Goal: Information Seeking & Learning: Check status

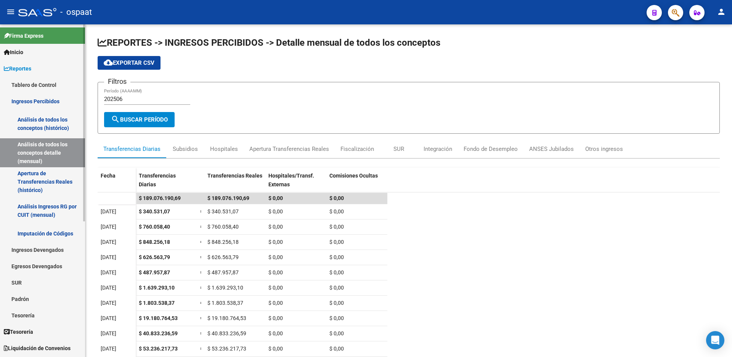
click at [33, 104] on link "Ingresos Percibidos" at bounding box center [42, 101] width 85 height 16
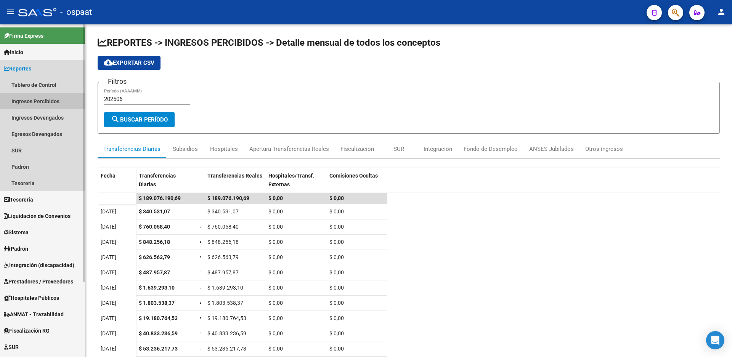
click at [44, 96] on link "Ingresos Percibidos" at bounding box center [42, 101] width 85 height 16
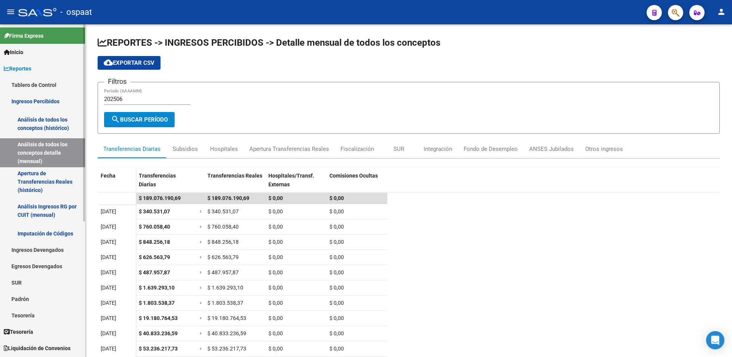
click at [61, 119] on link "Análisis de todos los conceptos (histórico)" at bounding box center [42, 123] width 85 height 29
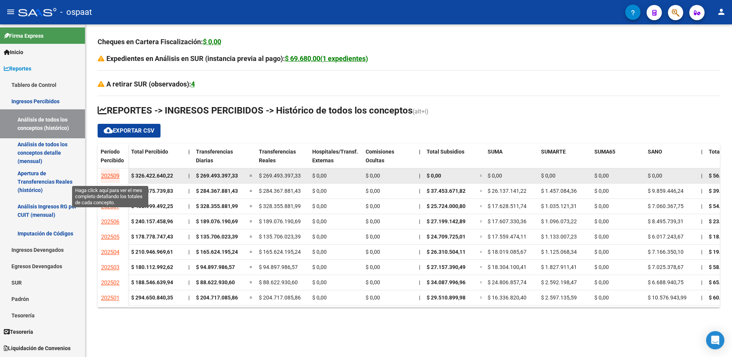
click at [113, 173] on span "202509" at bounding box center [110, 176] width 18 height 7
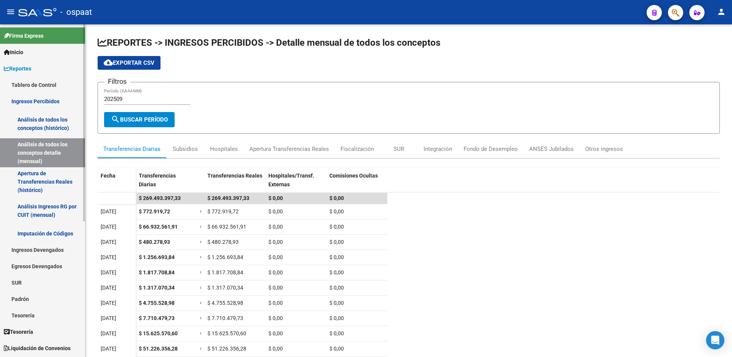
click at [30, 80] on link "Tablero de Control" at bounding box center [42, 85] width 85 height 16
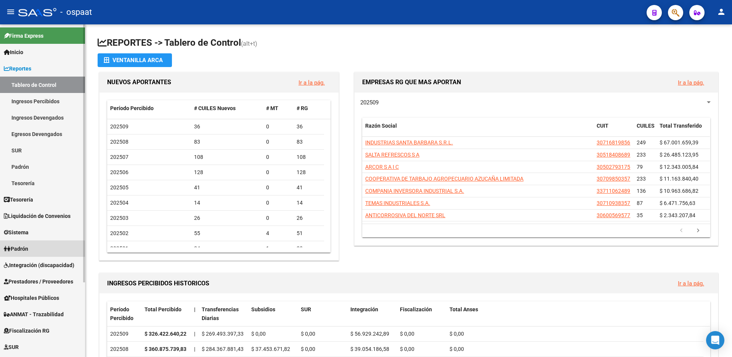
drag, startPoint x: 28, startPoint y: 250, endPoint x: 35, endPoint y: 245, distance: 9.2
click at [28, 250] on span "Padrón" at bounding box center [16, 249] width 24 height 8
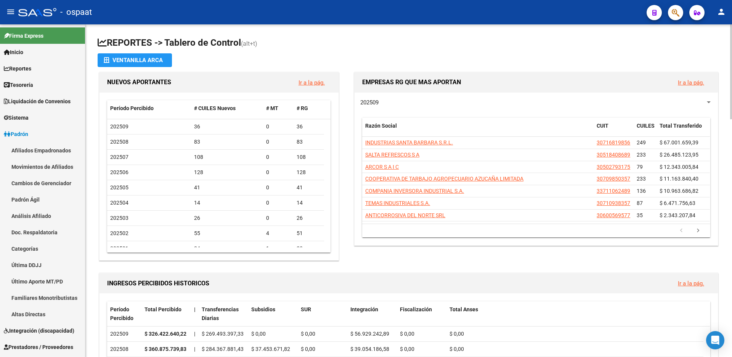
click at [709, 103] on div at bounding box center [709, 102] width 4 height 2
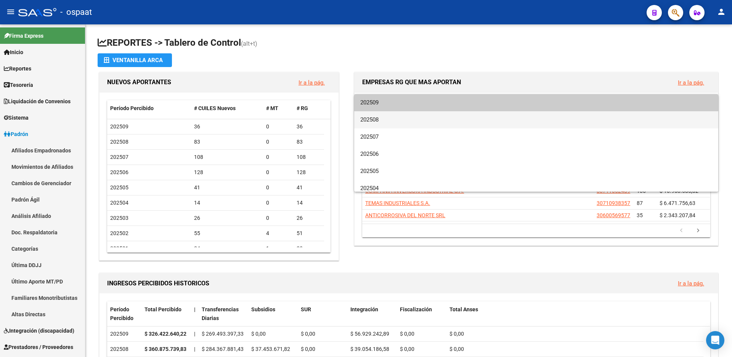
click at [705, 122] on span "202508" at bounding box center [536, 119] width 352 height 17
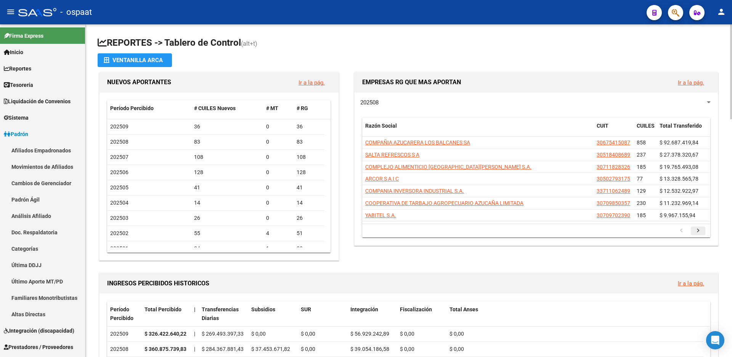
click at [700, 231] on icon "go to next page" at bounding box center [698, 231] width 10 height 9
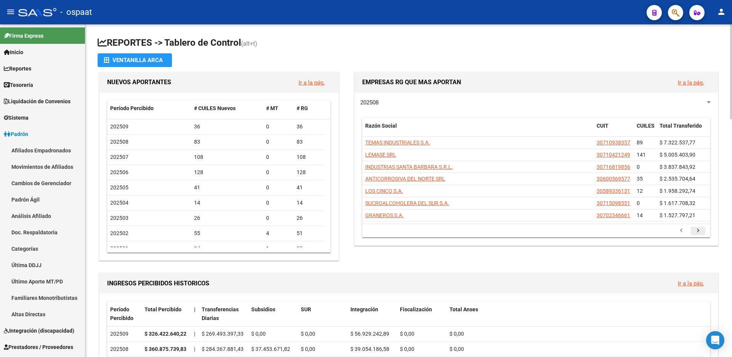
click at [700, 231] on icon "go to next page" at bounding box center [698, 231] width 10 height 9
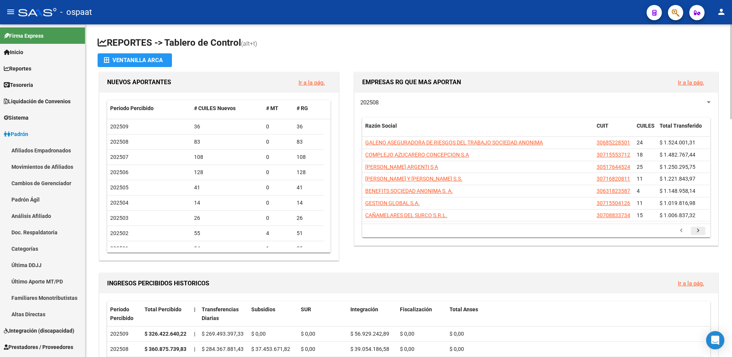
click at [700, 231] on icon "go to next page" at bounding box center [698, 231] width 10 height 9
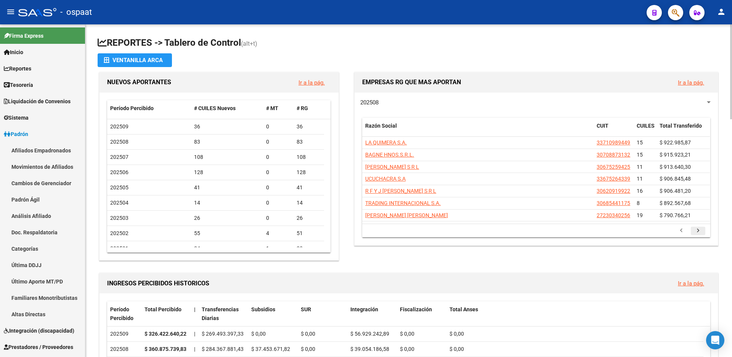
click at [700, 231] on icon "go to next page" at bounding box center [698, 231] width 10 height 9
click at [700, 232] on icon "go to next page" at bounding box center [698, 231] width 10 height 9
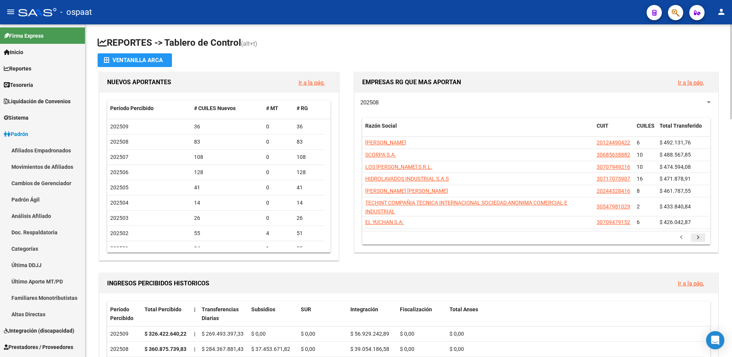
click at [699, 237] on icon "go to next page" at bounding box center [698, 238] width 10 height 9
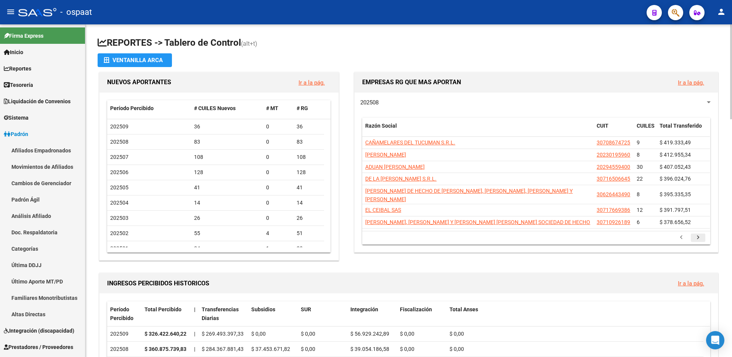
click at [696, 243] on icon "go to next page" at bounding box center [698, 238] width 10 height 9
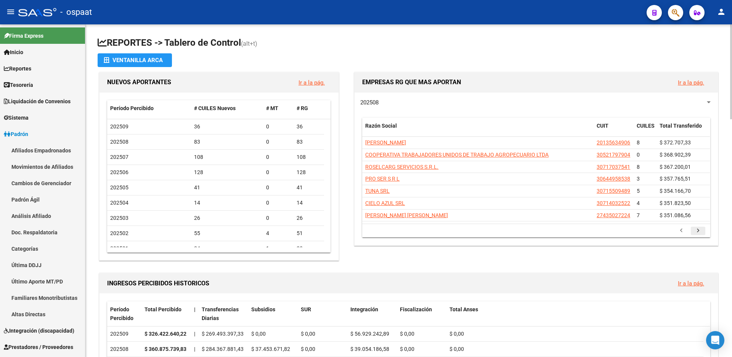
click at [698, 231] on icon "go to next page" at bounding box center [698, 231] width 10 height 9
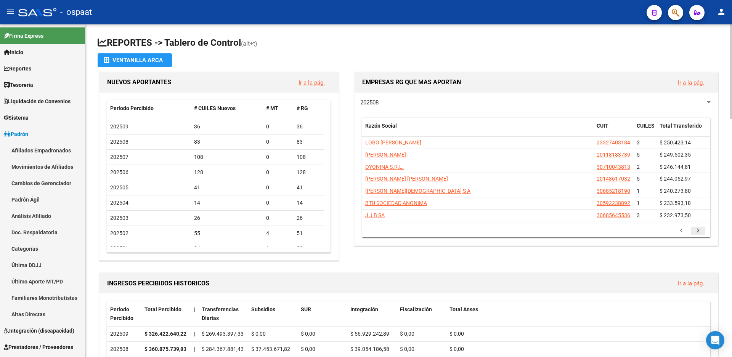
click at [698, 231] on icon "go to next page" at bounding box center [698, 231] width 10 height 9
click at [708, 104] on div at bounding box center [708, 102] width 7 height 6
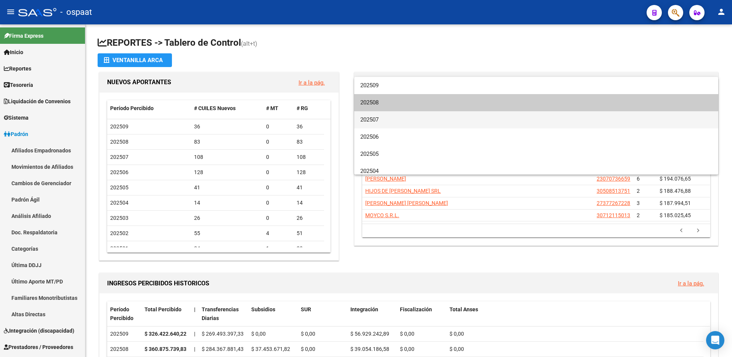
click at [692, 125] on span "202507" at bounding box center [536, 119] width 352 height 17
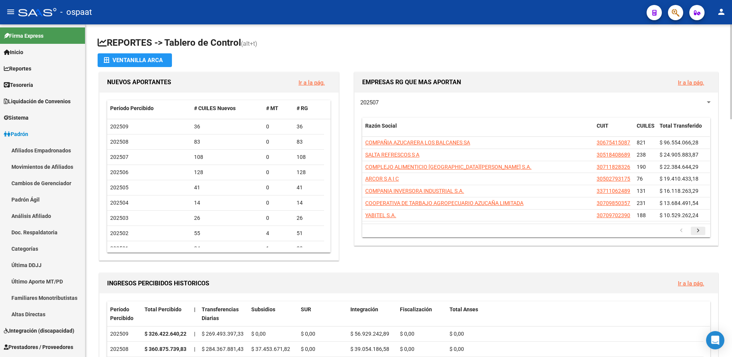
click at [699, 229] on icon "go to next page" at bounding box center [698, 231] width 10 height 9
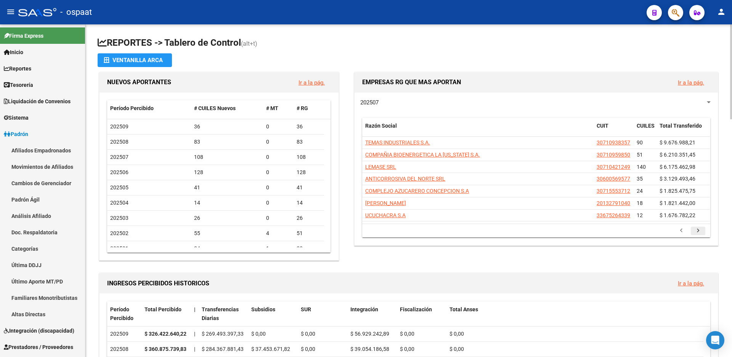
click at [699, 229] on icon "go to next page" at bounding box center [698, 231] width 10 height 9
click at [680, 231] on icon "go to previous page" at bounding box center [681, 231] width 10 height 9
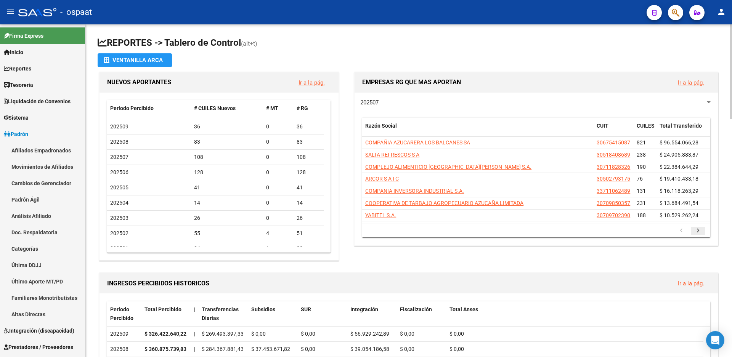
click at [696, 228] on icon "go to next page" at bounding box center [698, 231] width 10 height 9
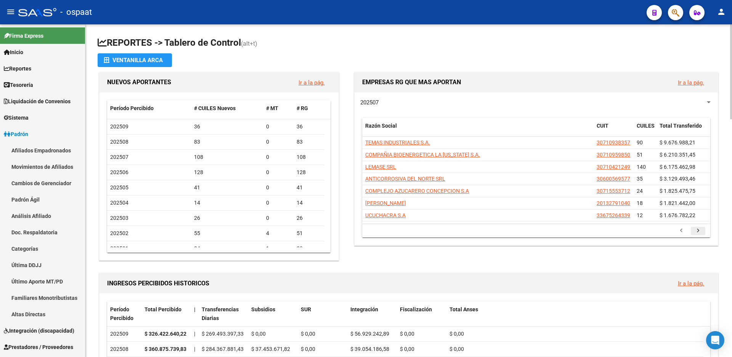
click at [696, 228] on icon "go to next page" at bounding box center [698, 231] width 10 height 9
click at [679, 229] on icon "go to previous page" at bounding box center [681, 231] width 10 height 9
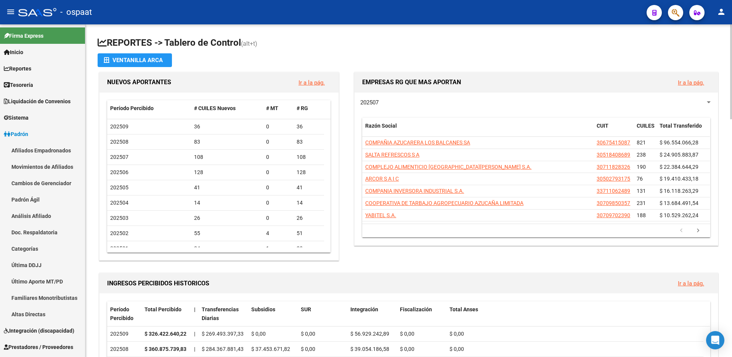
click at [709, 103] on div at bounding box center [709, 102] width 4 height 2
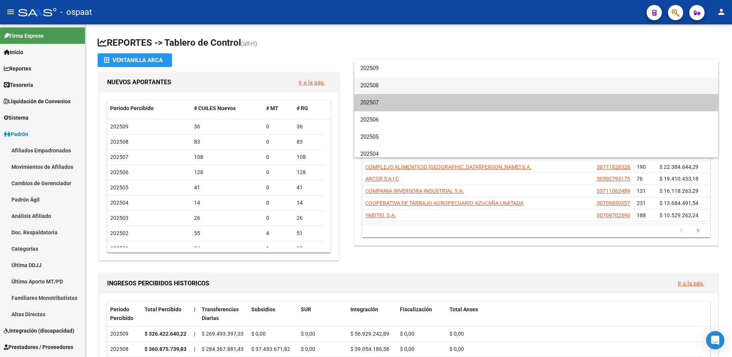
click at [658, 87] on span "202508" at bounding box center [536, 85] width 352 height 17
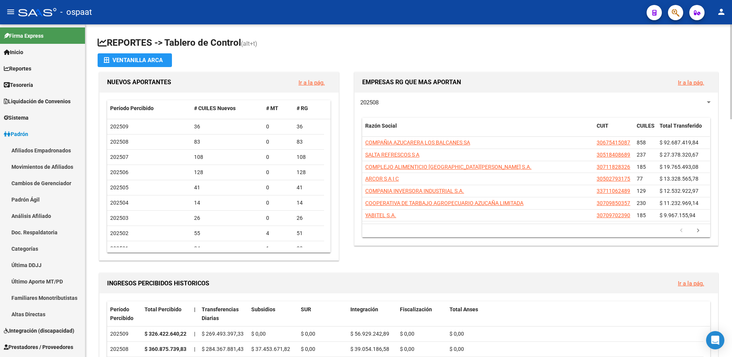
click at [709, 101] on div at bounding box center [708, 102] width 7 height 6
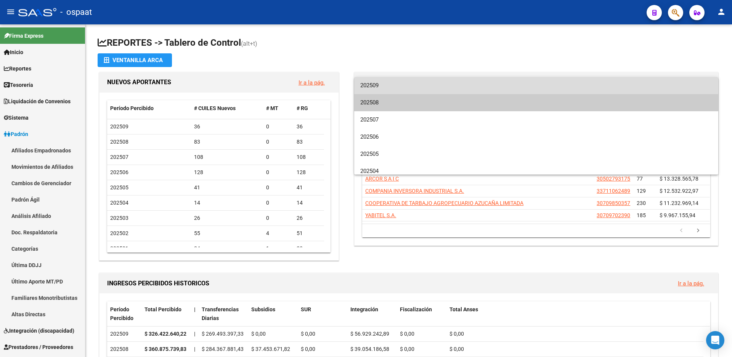
click at [650, 87] on span "202509" at bounding box center [536, 85] width 352 height 17
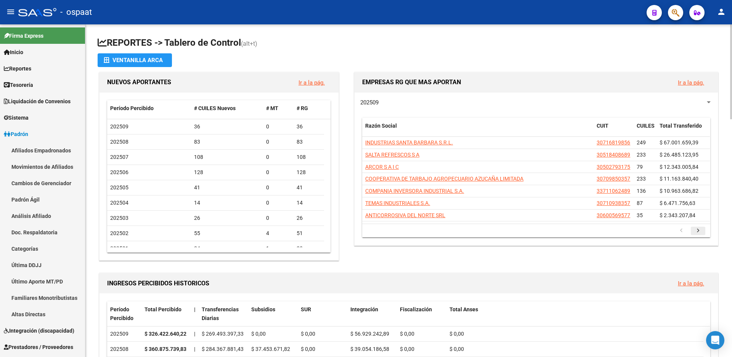
click at [697, 228] on icon "go to next page" at bounding box center [698, 231] width 10 height 9
click at [683, 230] on icon "go to previous page" at bounding box center [681, 231] width 10 height 9
click at [709, 103] on div at bounding box center [709, 102] width 4 height 2
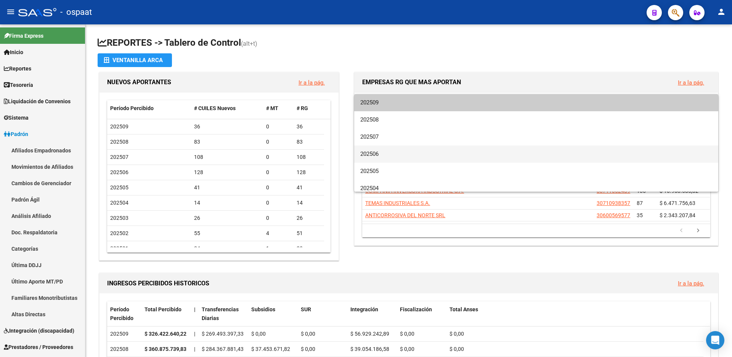
click at [682, 156] on span "202506" at bounding box center [536, 154] width 352 height 17
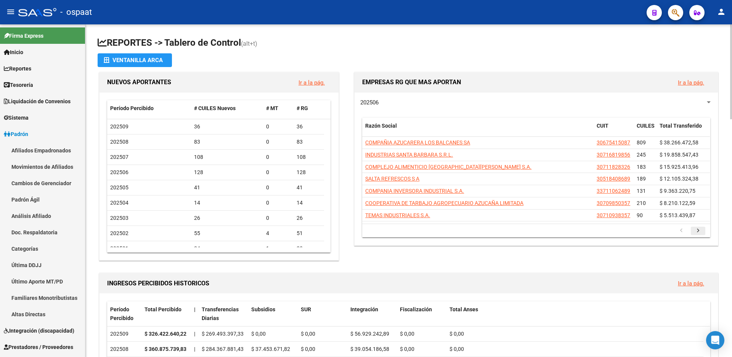
click at [697, 229] on icon "go to next page" at bounding box center [698, 231] width 10 height 9
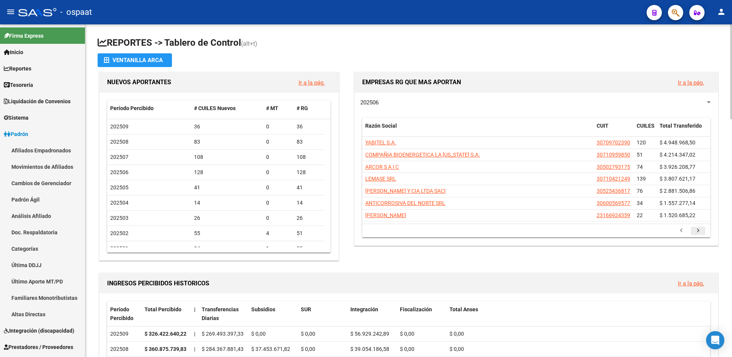
click at [697, 231] on icon "go to next page" at bounding box center [698, 231] width 10 height 9
click at [679, 232] on icon "go to previous page" at bounding box center [681, 231] width 10 height 9
click at [696, 231] on icon "go to next page" at bounding box center [698, 231] width 10 height 9
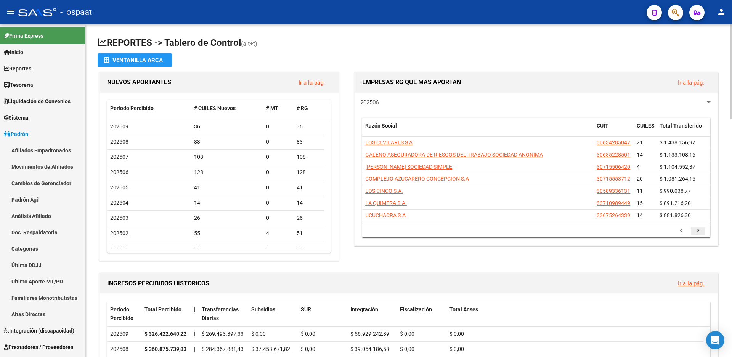
click at [696, 231] on icon "go to next page" at bounding box center [698, 231] width 10 height 9
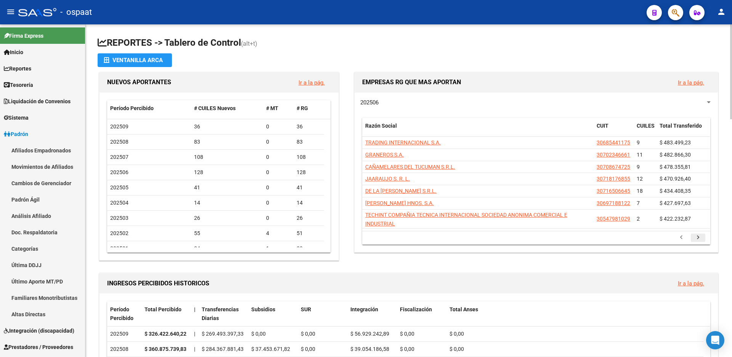
click at [699, 238] on icon "go to next page" at bounding box center [698, 238] width 10 height 9
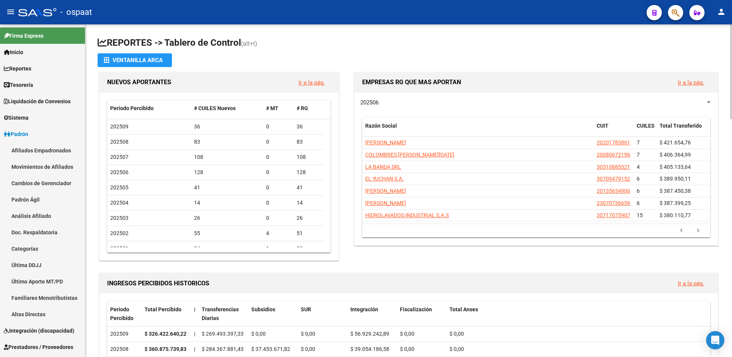
click at [699, 238] on div "202506 Razón Social CUIT CUILES Total Transferido [PERSON_NAME] 20201783861 7 $…" at bounding box center [535, 169] width 363 height 153
click at [699, 231] on icon "go to next page" at bounding box center [698, 231] width 10 height 9
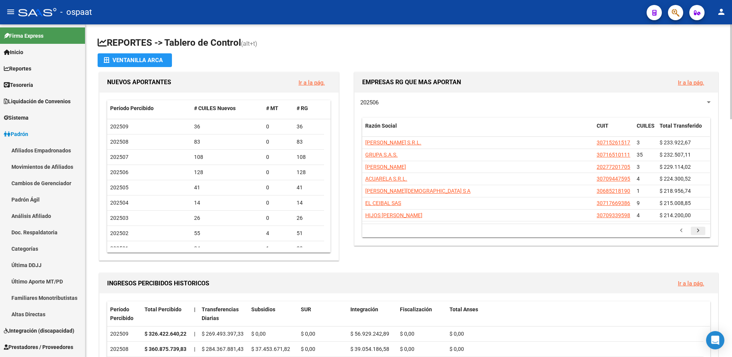
click at [697, 232] on icon "go to next page" at bounding box center [698, 231] width 10 height 9
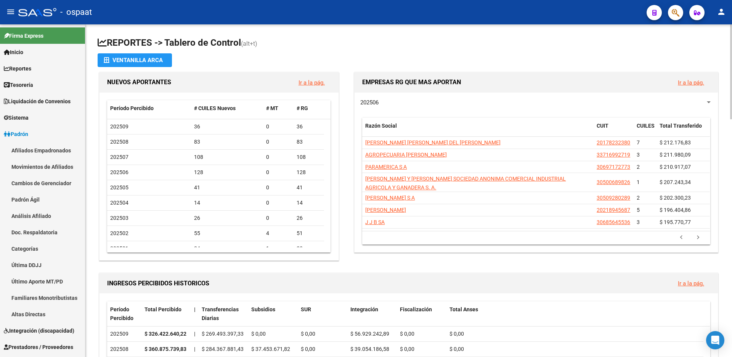
click at [697, 232] on li at bounding box center [697, 237] width 17 height 13
click at [699, 236] on icon "go to next page" at bounding box center [698, 238] width 10 height 9
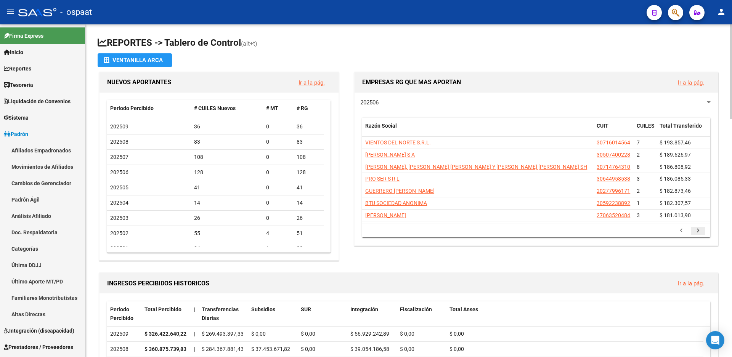
click at [699, 234] on icon "go to next page" at bounding box center [698, 231] width 10 height 9
click at [699, 233] on icon "go to next page" at bounding box center [698, 231] width 10 height 9
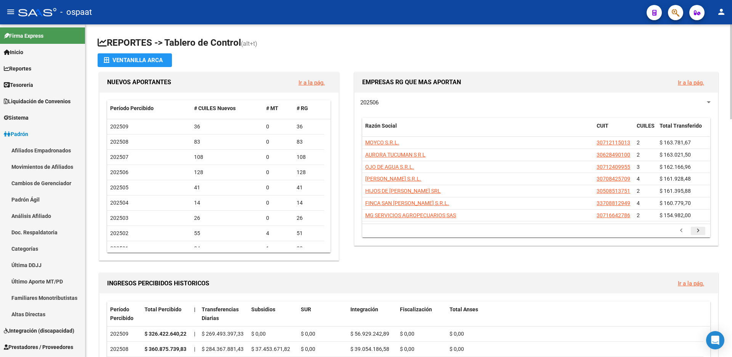
click at [699, 232] on icon "go to next page" at bounding box center [698, 231] width 10 height 9
click at [697, 231] on icon "go to next page" at bounding box center [698, 231] width 10 height 9
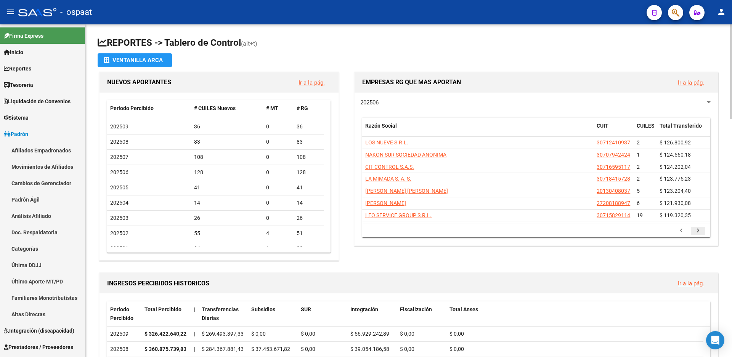
click at [697, 232] on icon "go to next page" at bounding box center [698, 231] width 10 height 9
click at [699, 230] on icon "go to next page" at bounding box center [698, 231] width 10 height 9
click at [695, 231] on icon "go to next page" at bounding box center [698, 231] width 10 height 9
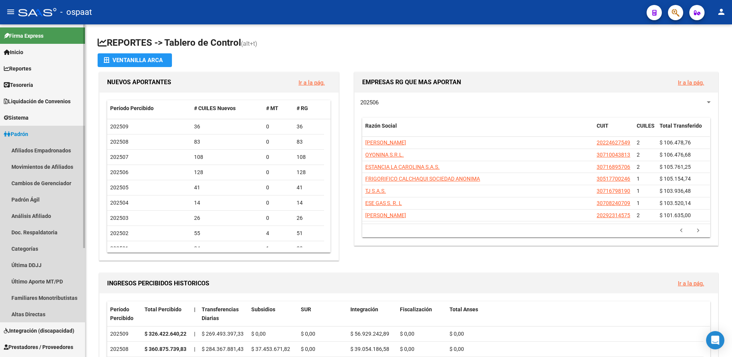
click at [28, 131] on span "Padrón" at bounding box center [16, 134] width 24 height 8
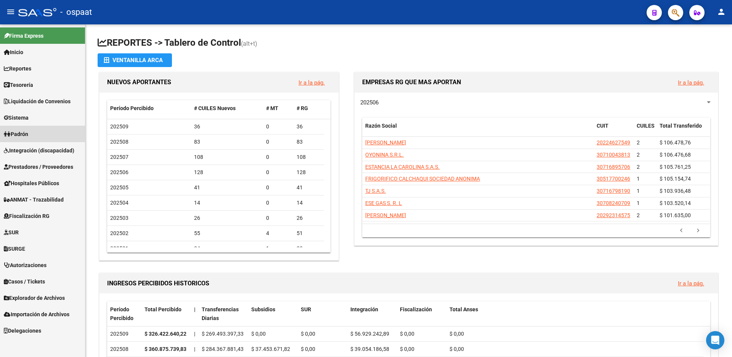
click at [28, 131] on span "Padrón" at bounding box center [16, 134] width 24 height 8
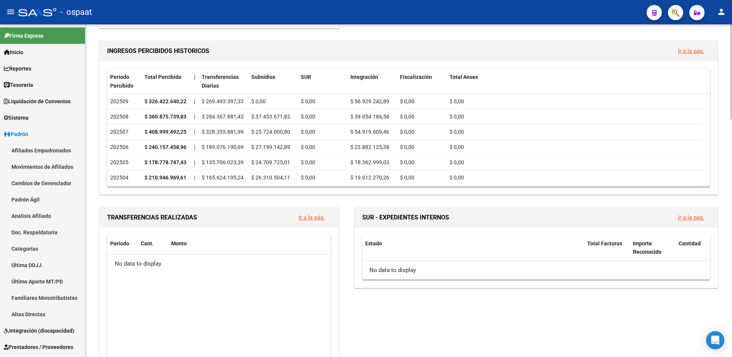
scroll to position [305, 0]
